Goal: Task Accomplishment & Management: Complete application form

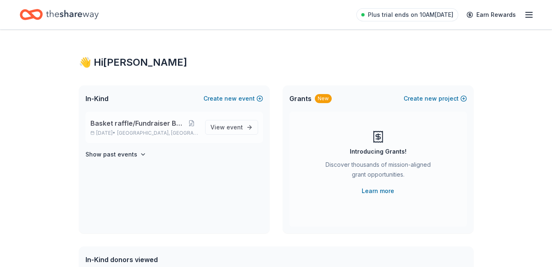
click at [137, 127] on span "Basket raffle/Fundraiser Breakfast" at bounding box center [137, 123] width 95 height 10
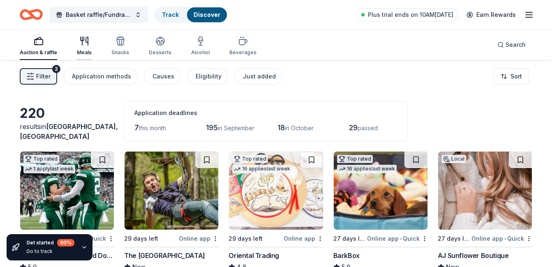
click at [84, 52] on div "Meals" at bounding box center [84, 52] width 15 height 7
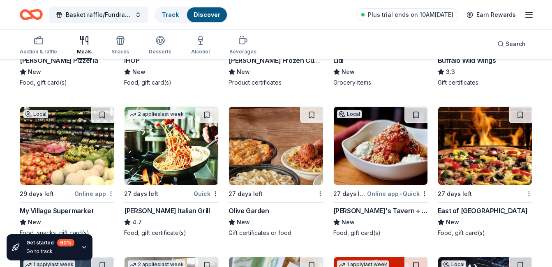
scroll to position [987, 0]
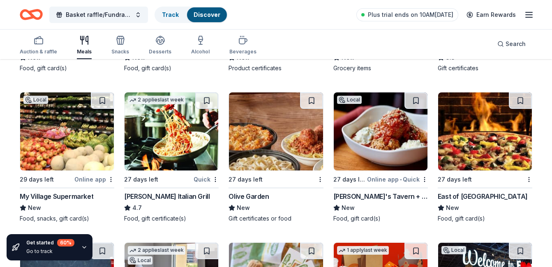
click at [282, 123] on img at bounding box center [276, 132] width 94 height 78
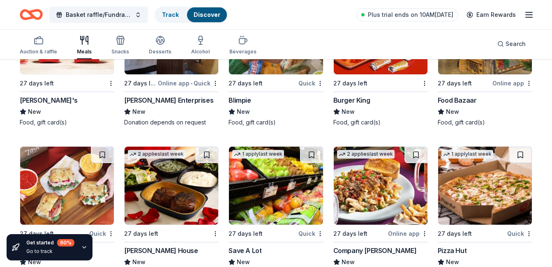
scroll to position [1275, 0]
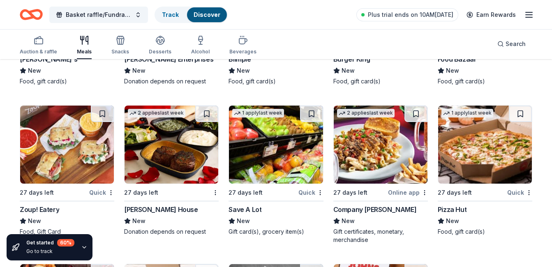
click at [458, 162] on img at bounding box center [485, 145] width 94 height 78
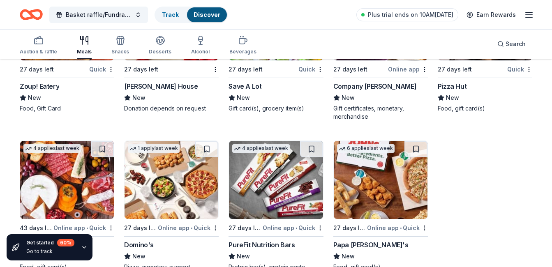
scroll to position [1419, 0]
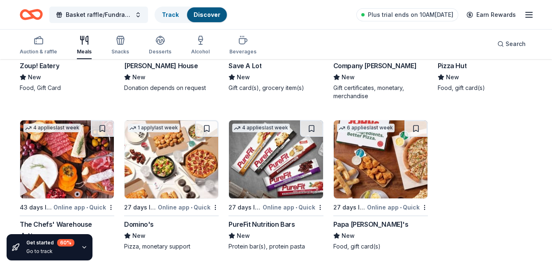
click at [418, 165] on img at bounding box center [381, 159] width 94 height 78
click at [123, 50] on div "Snacks" at bounding box center [120, 52] width 18 height 7
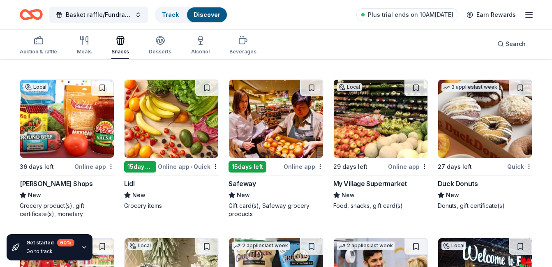
scroll to position [699, 0]
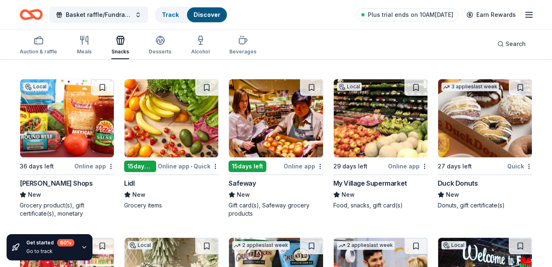
click at [53, 99] on img at bounding box center [67, 118] width 94 height 78
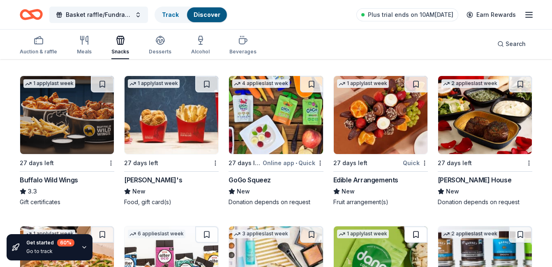
scroll to position [1192, 0]
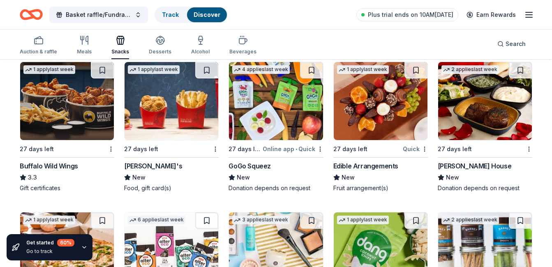
click at [256, 95] on img at bounding box center [276, 101] width 94 height 78
click at [373, 114] on img at bounding box center [381, 101] width 94 height 78
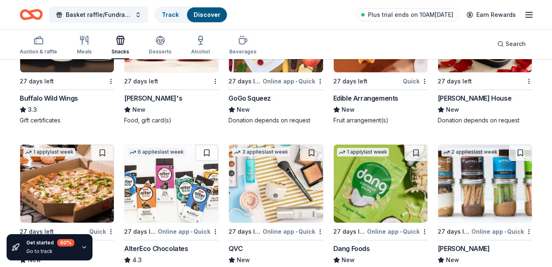
scroll to position [1316, 0]
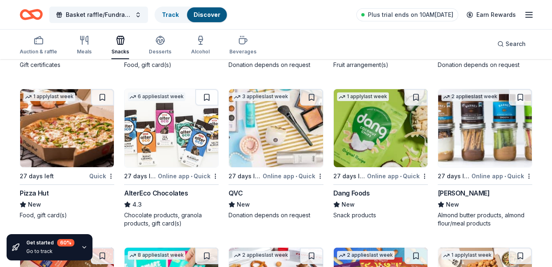
click at [304, 130] on img at bounding box center [276, 128] width 94 height 78
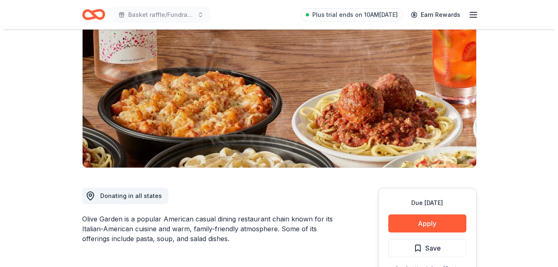
scroll to position [123, 0]
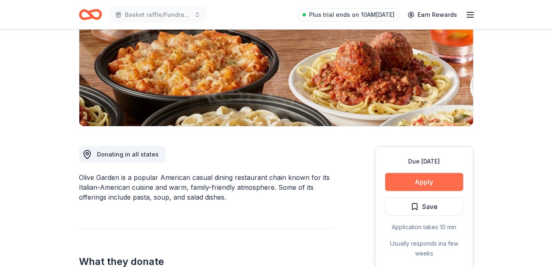
click at [438, 175] on button "Apply" at bounding box center [424, 182] width 78 height 18
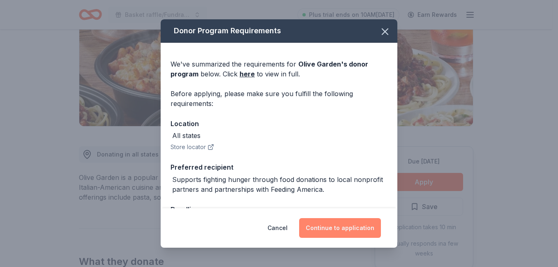
click at [355, 229] on button "Continue to application" at bounding box center [340, 228] width 82 height 20
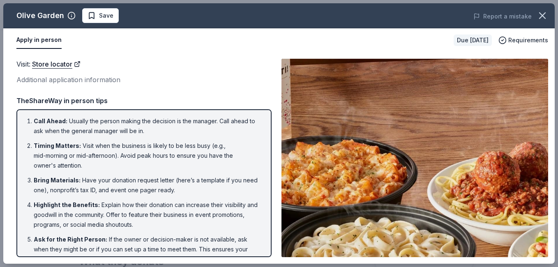
scroll to position [0, 0]
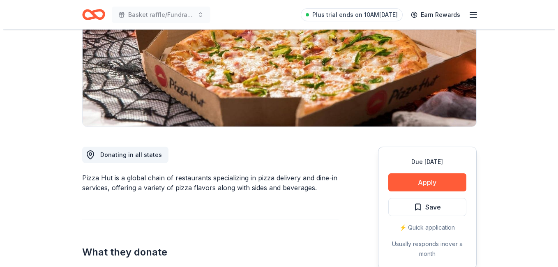
scroll to position [123, 0]
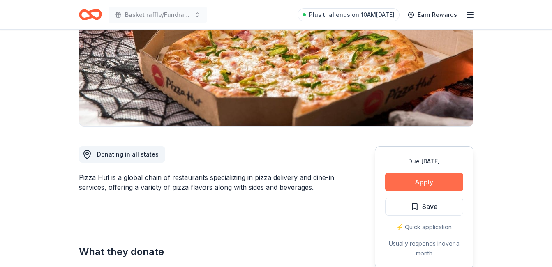
click at [428, 184] on button "Apply" at bounding box center [424, 182] width 78 height 18
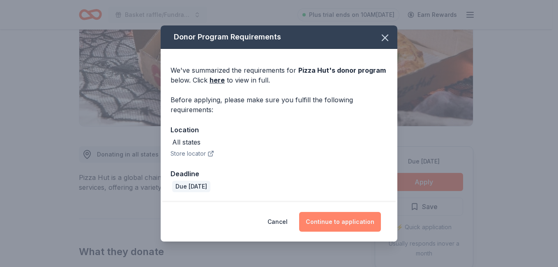
click at [331, 221] on button "Continue to application" at bounding box center [340, 222] width 82 height 20
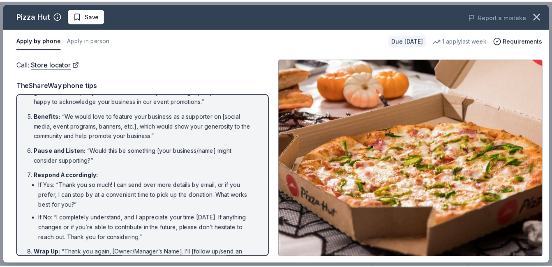
scroll to position [155, 0]
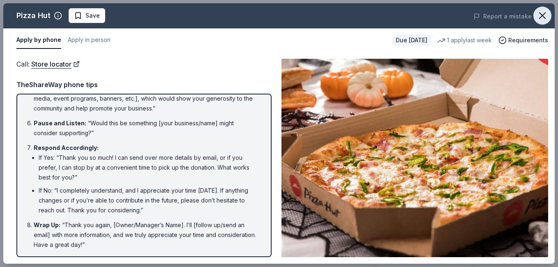
click at [540, 16] on icon "button" at bounding box center [543, 16] width 12 height 12
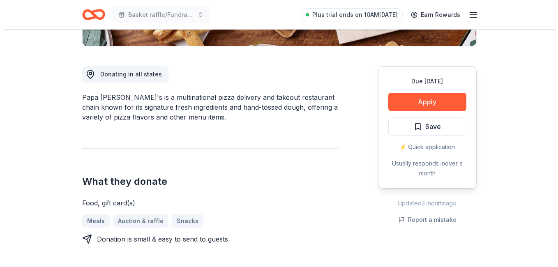
scroll to position [206, 0]
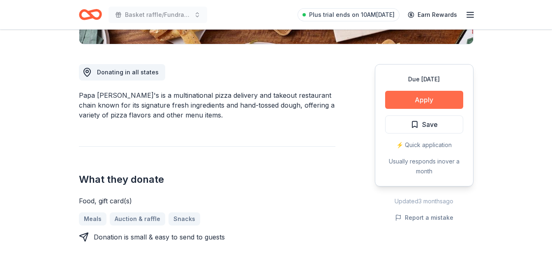
click at [410, 95] on button "Apply" at bounding box center [424, 100] width 78 height 18
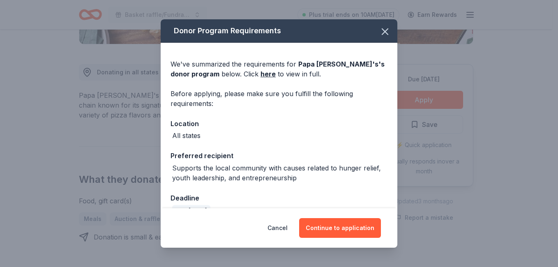
scroll to position [18, 0]
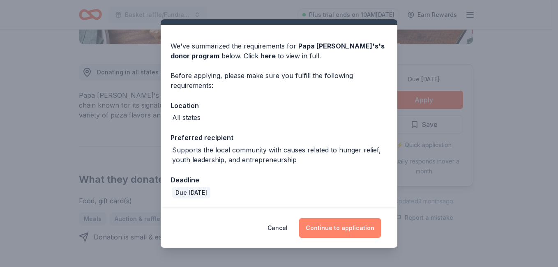
click at [335, 220] on button "Continue to application" at bounding box center [340, 228] width 82 height 20
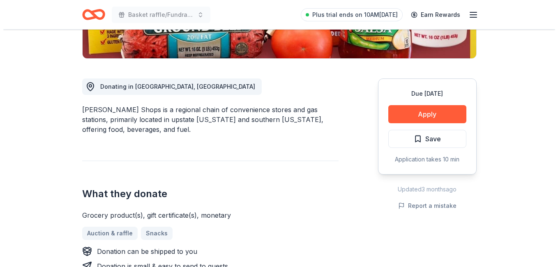
scroll to position [206, 0]
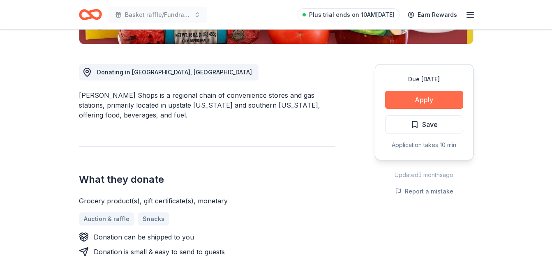
click at [421, 98] on button "Apply" at bounding box center [424, 100] width 78 height 18
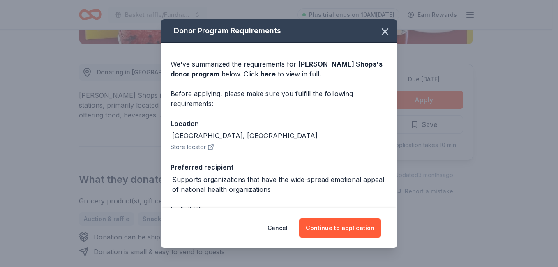
scroll to position [41, 0]
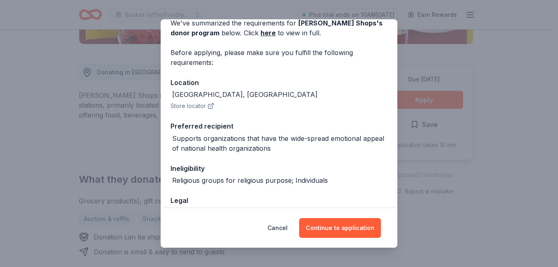
click at [188, 106] on button "Store locator" at bounding box center [193, 106] width 44 height 10
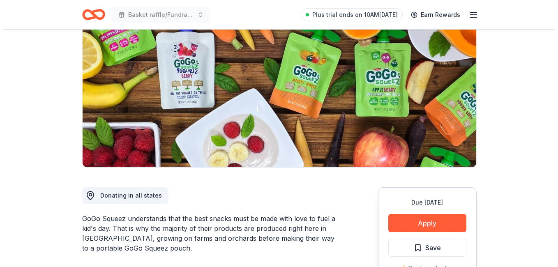
scroll to position [123, 0]
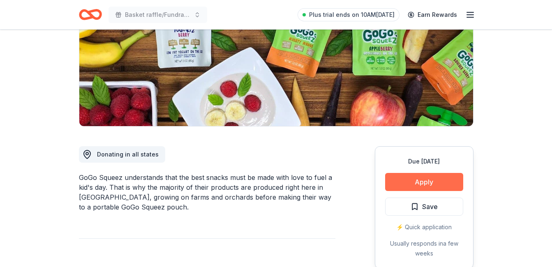
click at [431, 177] on button "Apply" at bounding box center [424, 182] width 78 height 18
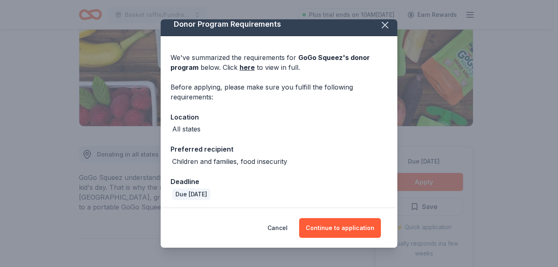
scroll to position [8, 0]
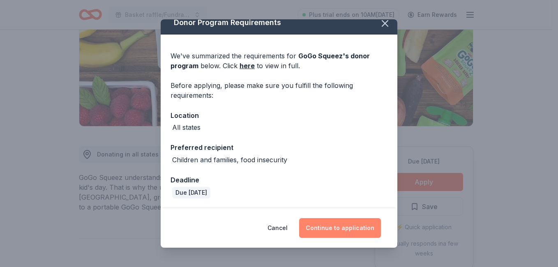
click at [348, 229] on button "Continue to application" at bounding box center [340, 228] width 82 height 20
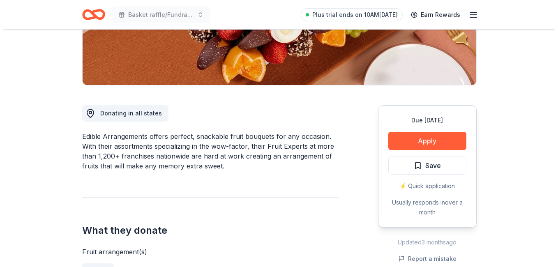
scroll to position [206, 0]
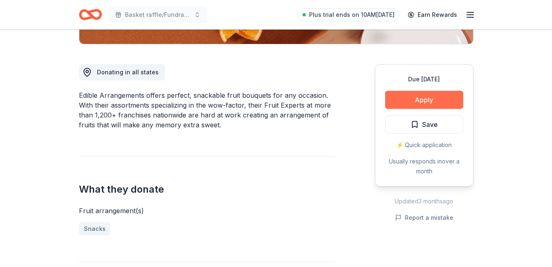
click at [418, 100] on button "Apply" at bounding box center [424, 100] width 78 height 18
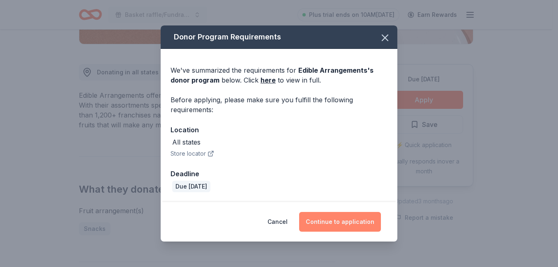
click at [341, 217] on button "Continue to application" at bounding box center [340, 222] width 82 height 20
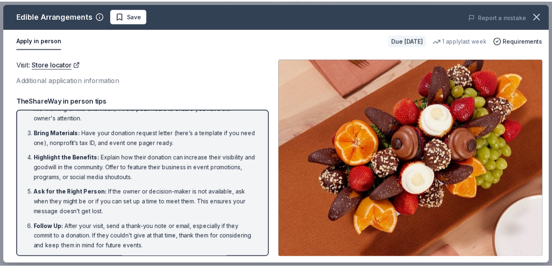
scroll to position [49, 0]
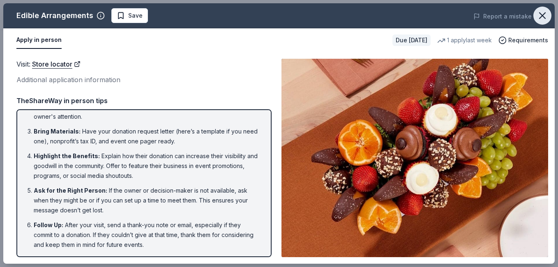
click at [538, 12] on icon "button" at bounding box center [543, 16] width 12 height 12
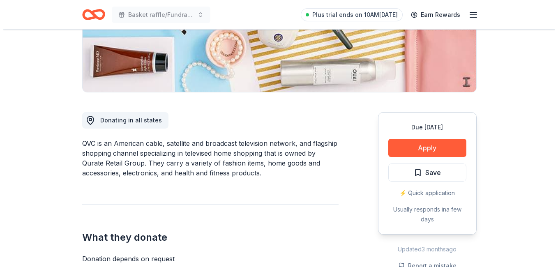
scroll to position [206, 0]
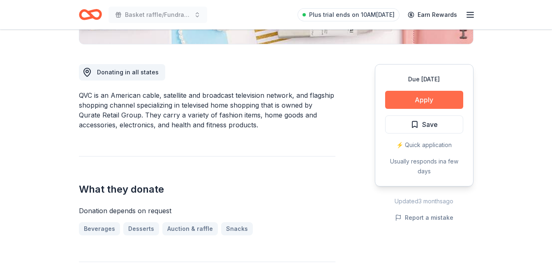
click at [417, 102] on button "Apply" at bounding box center [424, 100] width 78 height 18
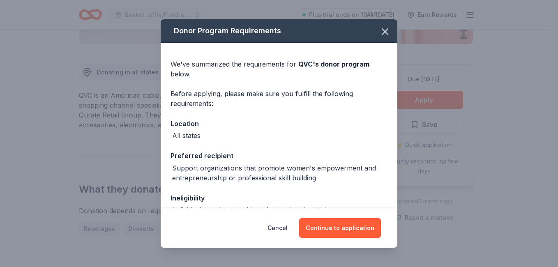
click at [353, 217] on div "Cancel Continue to application" at bounding box center [279, 227] width 237 height 39
click at [354, 226] on button "Continue to application" at bounding box center [340, 228] width 82 height 20
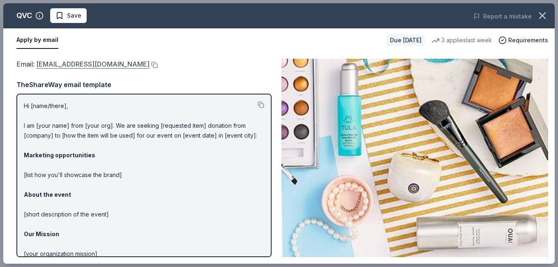
click at [57, 64] on link "[EMAIL_ADDRESS][DOMAIN_NAME]" at bounding box center [92, 64] width 113 height 11
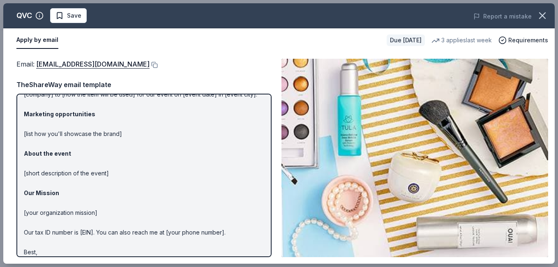
scroll to position [58, 0]
